Goal: Information Seeking & Learning: Understand process/instructions

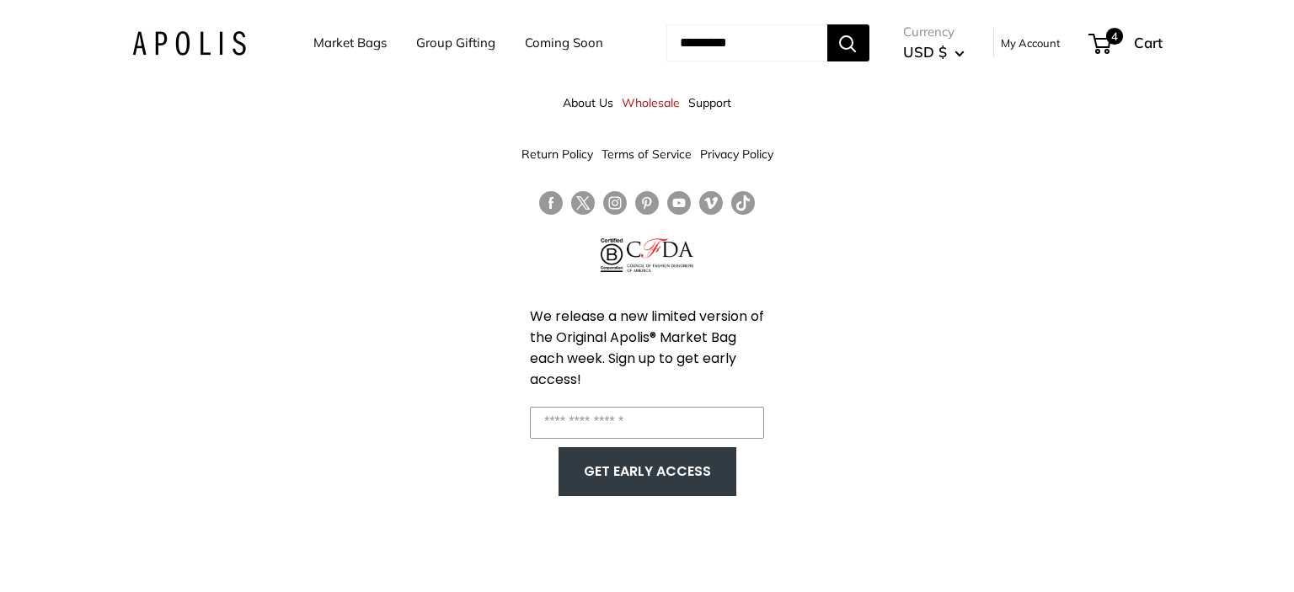
click at [713, 107] on link "Support" at bounding box center [709, 103] width 43 height 30
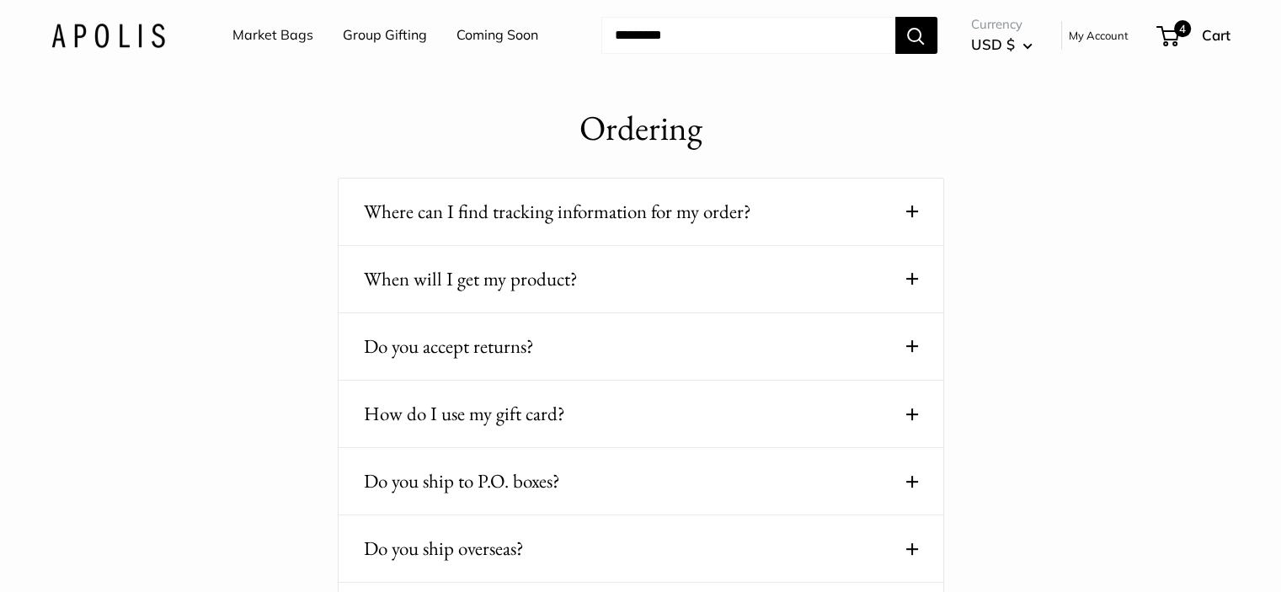
scroll to position [674, 0]
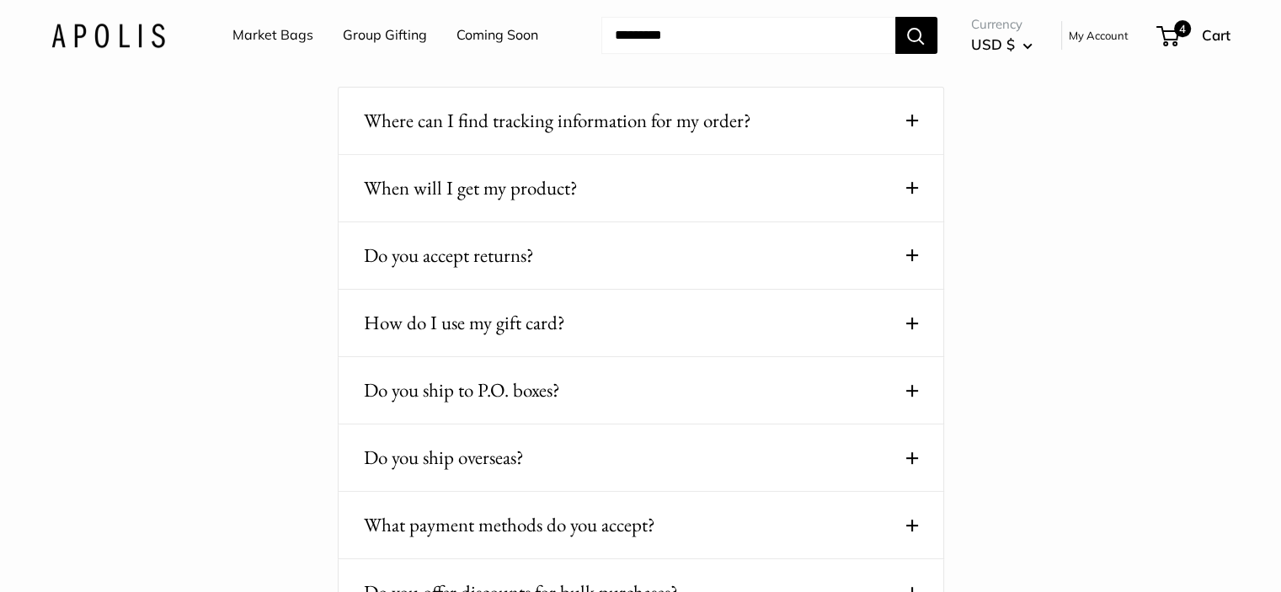
click at [910, 249] on span at bounding box center [912, 255] width 12 height 12
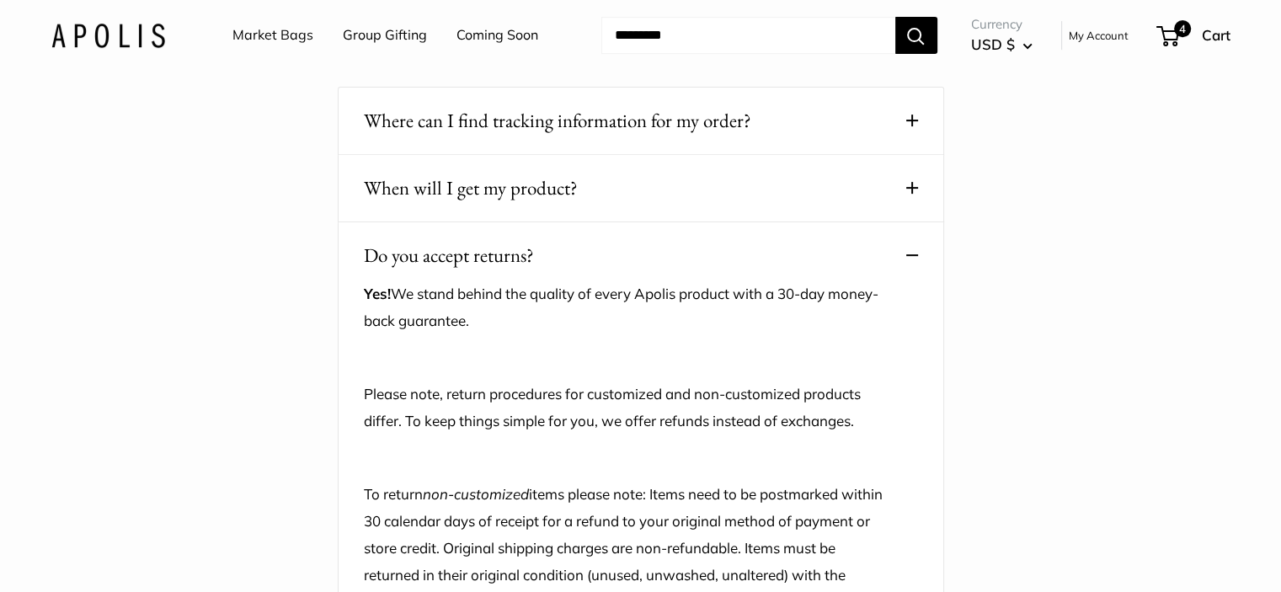
scroll to position [758, 0]
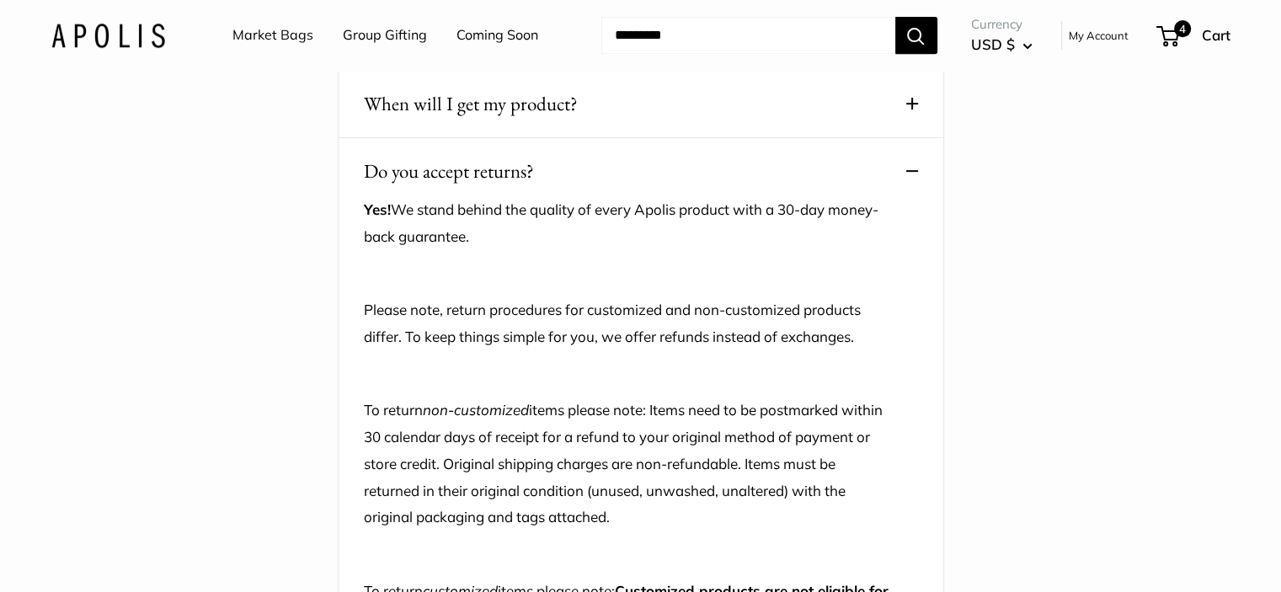
drag, startPoint x: 477, startPoint y: 236, endPoint x: 392, endPoint y: 211, distance: 88.7
click at [392, 211] on p "Yes! We stand behind the quality of every Apolis product with a 30-day money-ba…" at bounding box center [628, 223] width 529 height 54
copy p "We stand behind the quality of every Apolis product with a 30-day money-back gu…"
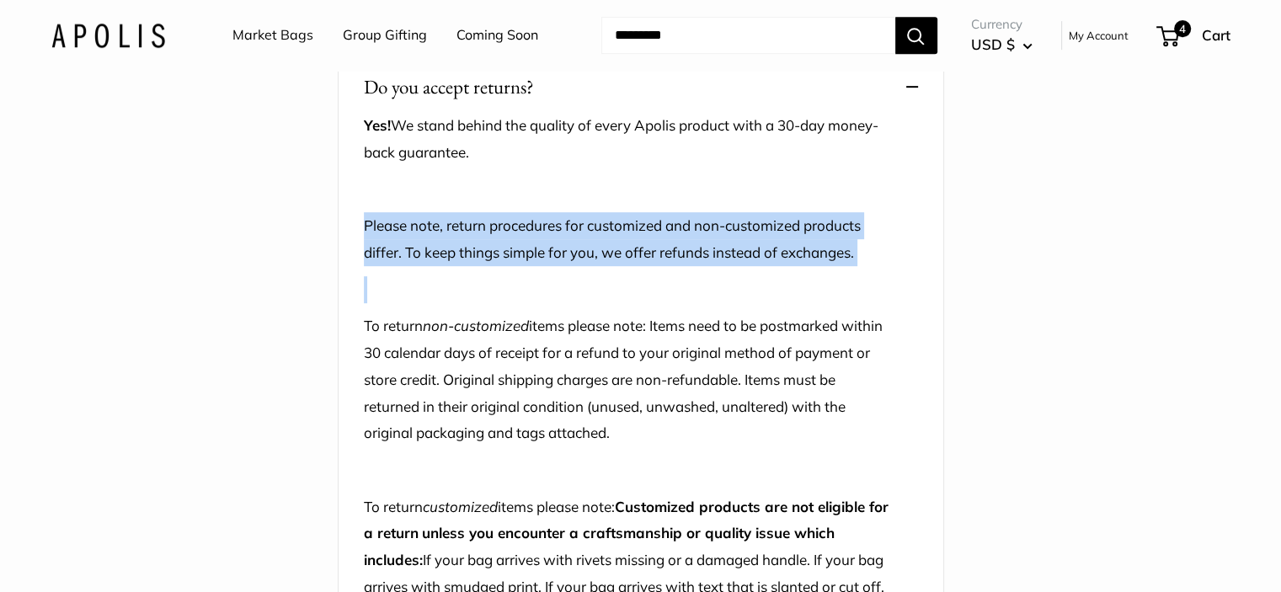
drag, startPoint x: 362, startPoint y: 226, endPoint x: 909, endPoint y: 267, distance: 548.1
click at [909, 267] on div "Do you accept returns? Yes! We stand behind the quality of every Apolis product…" at bounding box center [641, 527] width 606 height 946
copy div "Please note, return procedures for customized and non-customized products diffe…"
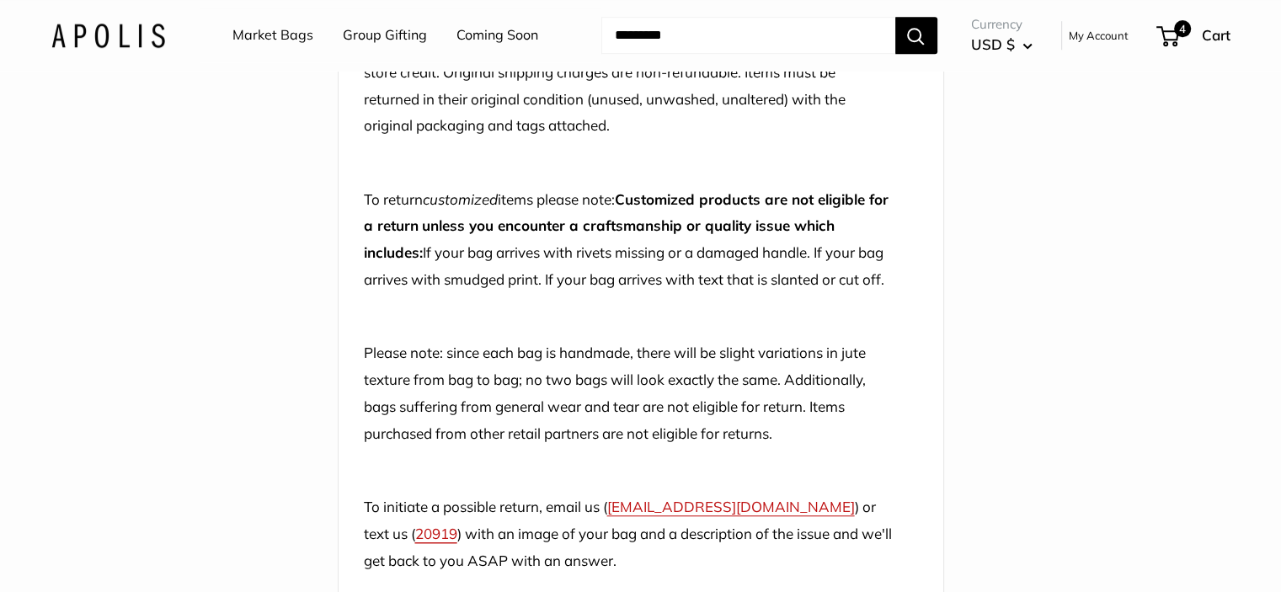
scroll to position [1179, 0]
